Goal: Information Seeking & Learning: Learn about a topic

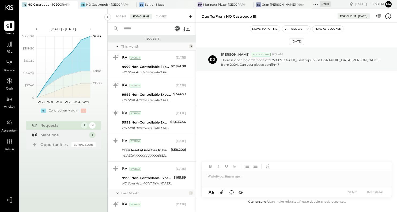
click at [312, 3] on icon at bounding box center [315, 4] width 7 height 7
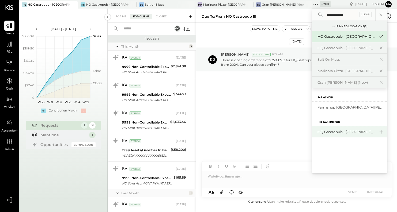
type input "**********"
click at [323, 129] on div "HQ Gastropub - [GEOGRAPHIC_DATA][PERSON_NAME]" at bounding box center [346, 131] width 58 height 5
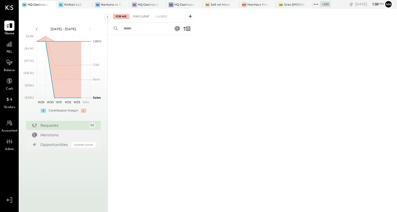
click at [140, 17] on div "For Client" at bounding box center [141, 16] width 22 height 5
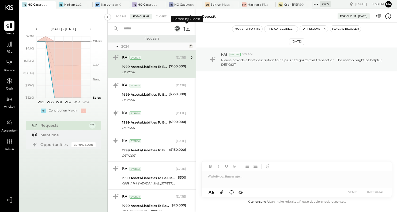
click at [188, 28] on icon at bounding box center [187, 29] width 1 height 2
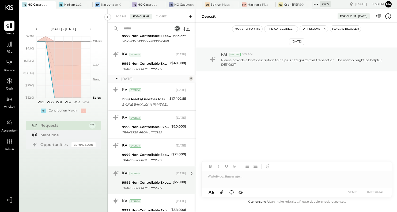
scroll to position [995, 0]
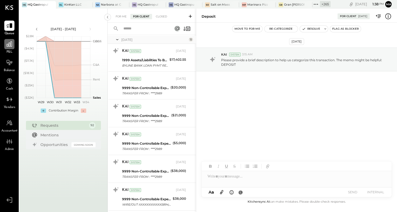
click at [9, 45] on icon at bounding box center [9, 44] width 7 height 7
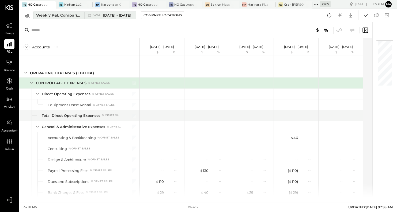
click at [101, 15] on span "W34" at bounding box center [97, 15] width 8 height 3
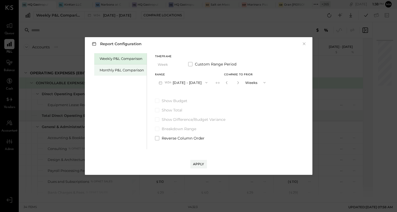
click at [121, 70] on div "Monthly P&L Comparison" at bounding box center [122, 70] width 44 height 5
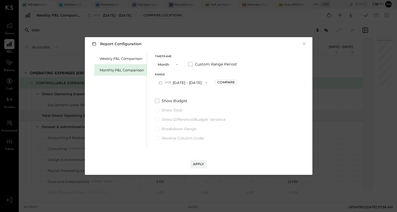
click at [190, 83] on button "M08 [DATE] - [DATE]" at bounding box center [183, 83] width 56 height 10
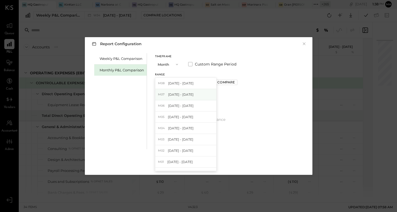
click at [188, 93] on span "[DATE] - [DATE]" at bounding box center [180, 94] width 25 height 5
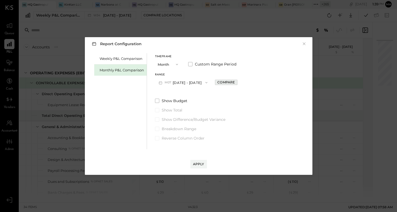
click at [223, 81] on div "Compare" at bounding box center [225, 82] width 17 height 5
click at [236, 83] on icon "button" at bounding box center [237, 82] width 3 height 3
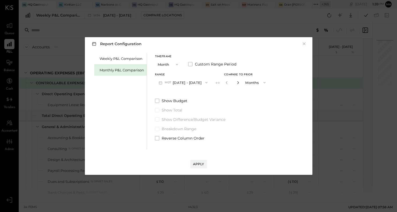
type input "*"
click at [198, 163] on div "Apply" at bounding box center [198, 164] width 11 height 5
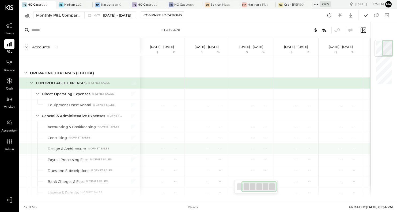
scroll to position [0, 37]
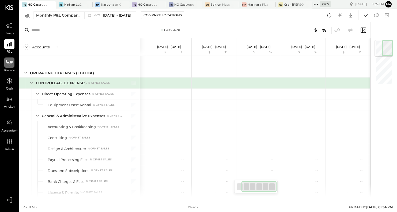
click at [10, 64] on icon at bounding box center [9, 62] width 7 height 7
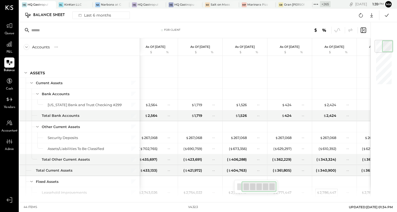
scroll to position [0, 37]
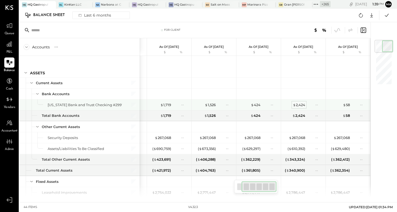
click at [297, 105] on div "$ 2,424" at bounding box center [299, 104] width 12 height 5
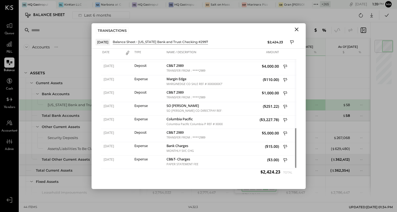
click at [297, 28] on icon "Close" at bounding box center [296, 29] width 6 height 6
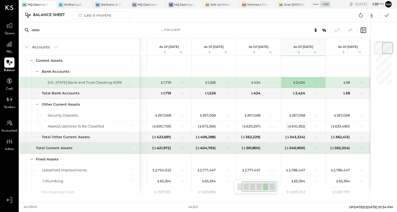
scroll to position [24, 0]
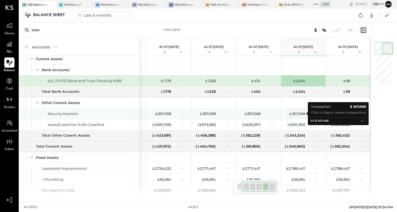
click at [297, 114] on div "$ 267,068" at bounding box center [297, 113] width 16 height 5
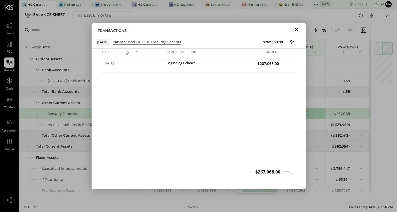
click at [296, 28] on icon "Close" at bounding box center [296, 29] width 6 height 6
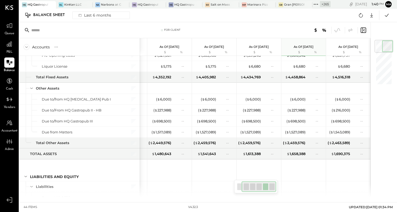
scroll to position [0, 0]
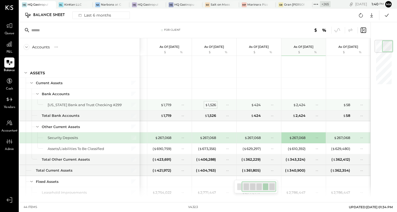
click at [211, 103] on div "$ 1,526" at bounding box center [210, 104] width 11 height 5
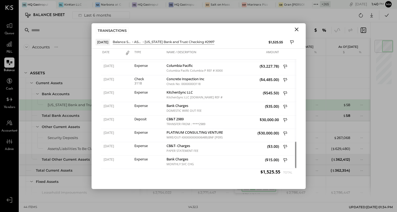
drag, startPoint x: 296, startPoint y: 29, endPoint x: 328, endPoint y: 92, distance: 70.6
click at [296, 29] on icon "Close" at bounding box center [297, 30] width 4 height 4
